Goal: Find specific page/section: Find specific page/section

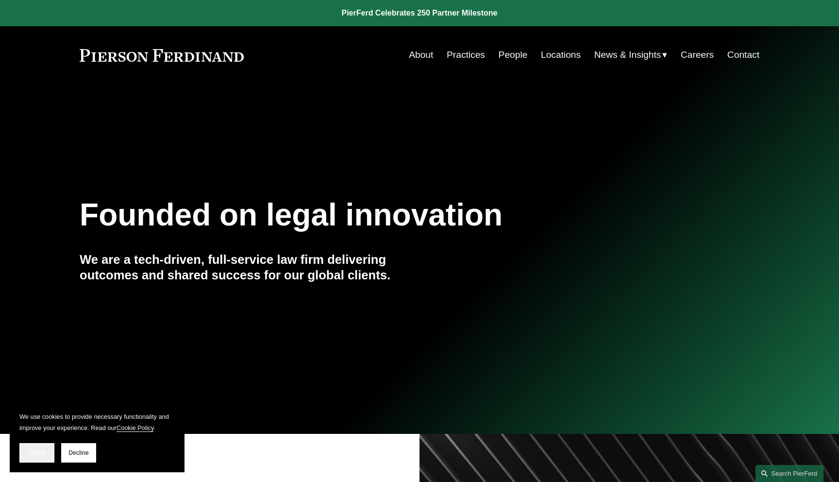
click at [47, 443] on button "Accept" at bounding box center [36, 452] width 35 height 19
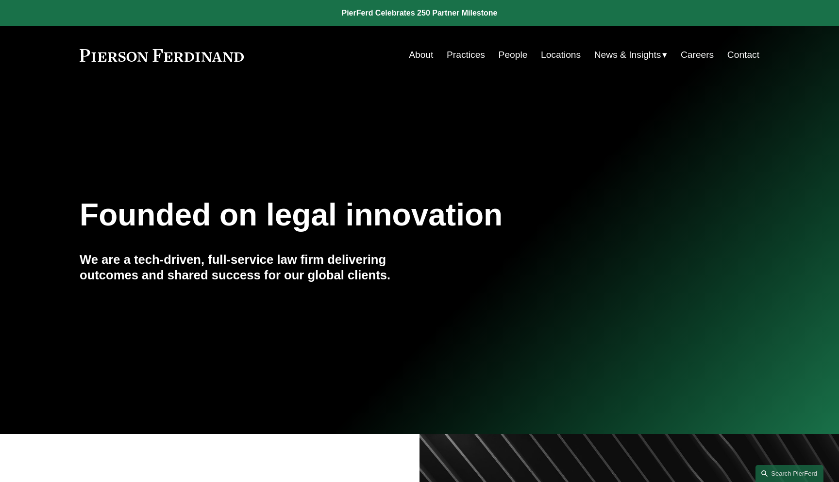
click at [520, 49] on link "People" at bounding box center [513, 55] width 29 height 18
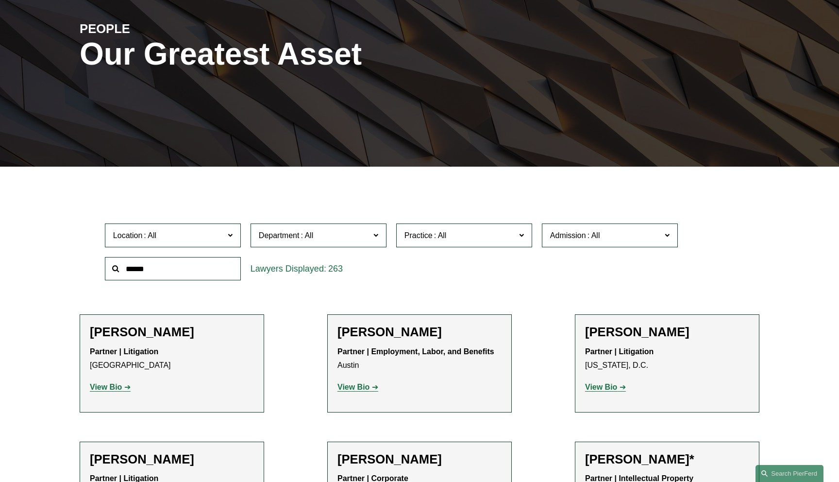
scroll to position [158, 0]
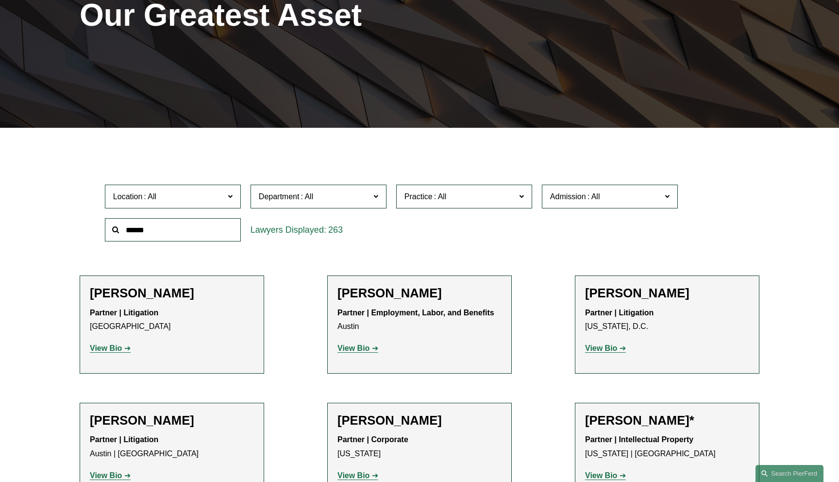
click at [210, 201] on span "Location" at bounding box center [168, 196] width 111 height 13
click at [0, 0] on link "New York" at bounding box center [0, 0] width 0 height 0
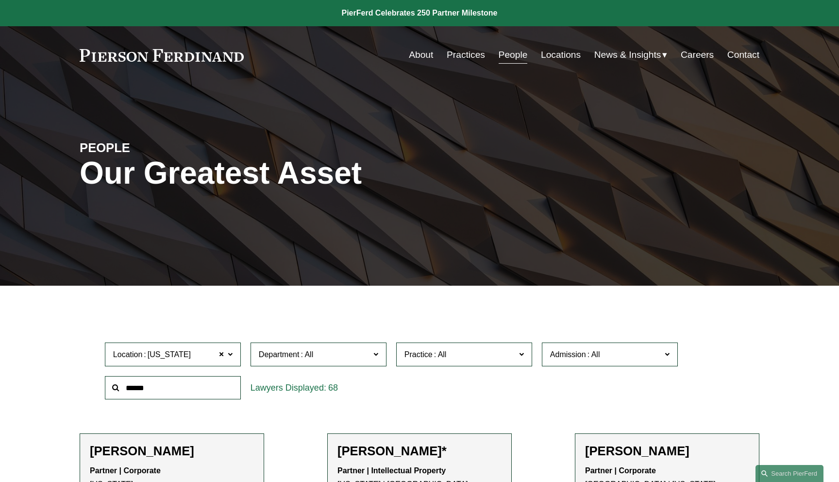
scroll to position [126, 0]
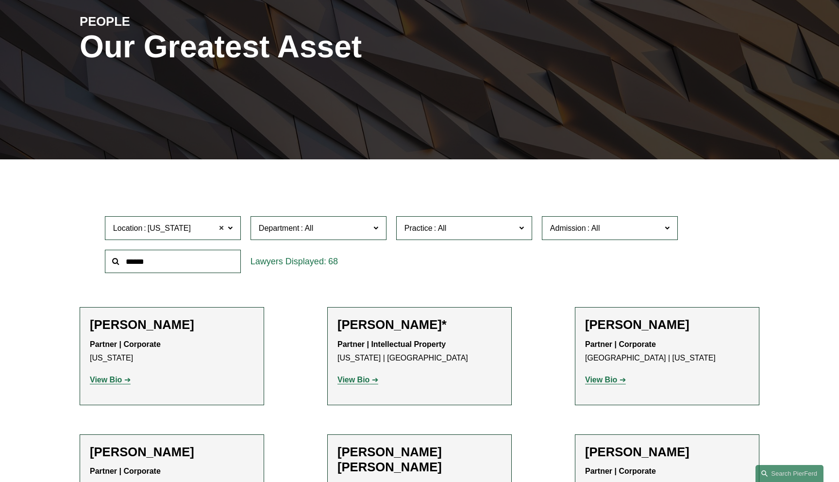
click at [221, 228] on span at bounding box center [222, 228] width 6 height 13
